Goal: Task Accomplishment & Management: Complete application form

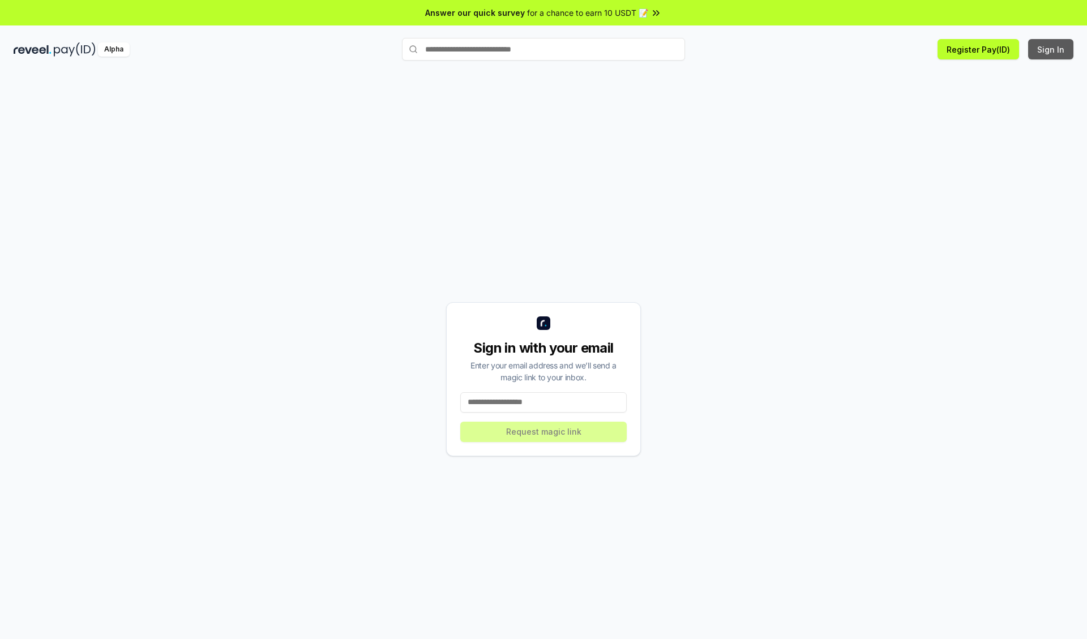
click at [1051, 49] on button "Sign In" at bounding box center [1050, 49] width 45 height 20
type input "**********"
click at [543, 431] on button "Request magic link" at bounding box center [543, 432] width 166 height 20
